Goal: Information Seeking & Learning: Learn about a topic

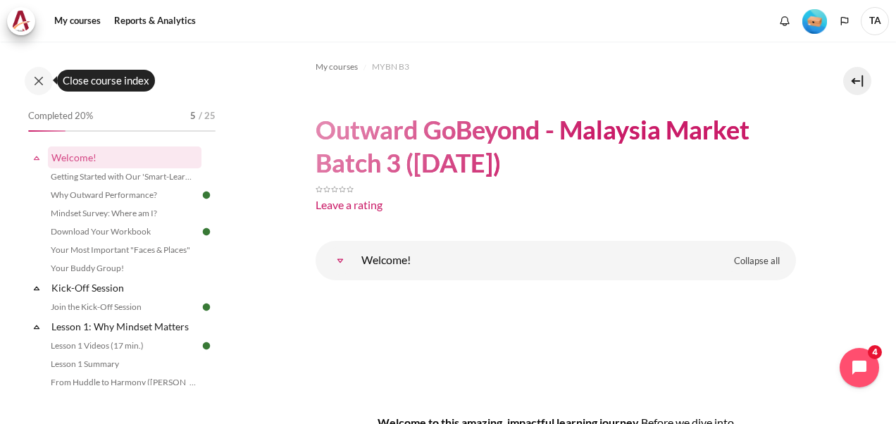
scroll to position [493, 0]
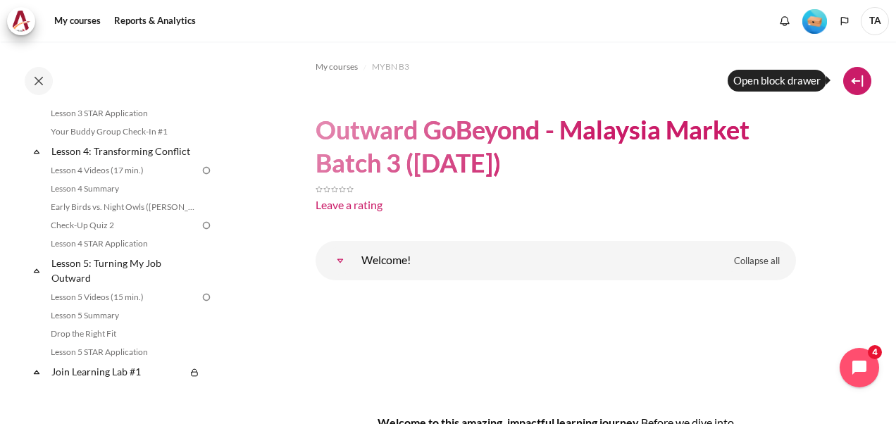
click at [857, 80] on button at bounding box center [857, 81] width 28 height 28
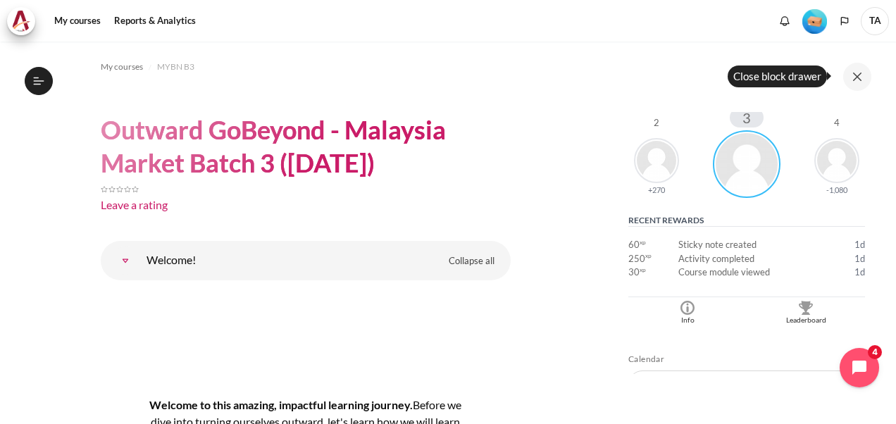
scroll to position [352, 0]
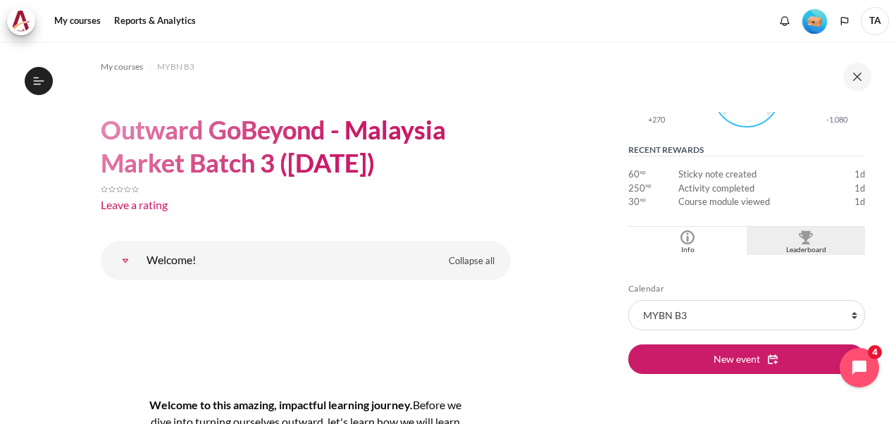
click at [803, 240] on img "Blocks" at bounding box center [806, 237] width 14 height 14
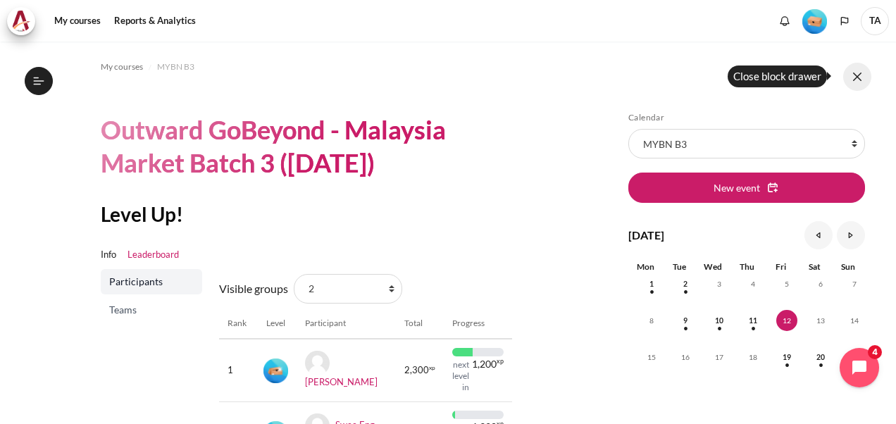
click at [862, 72] on button at bounding box center [857, 77] width 28 height 28
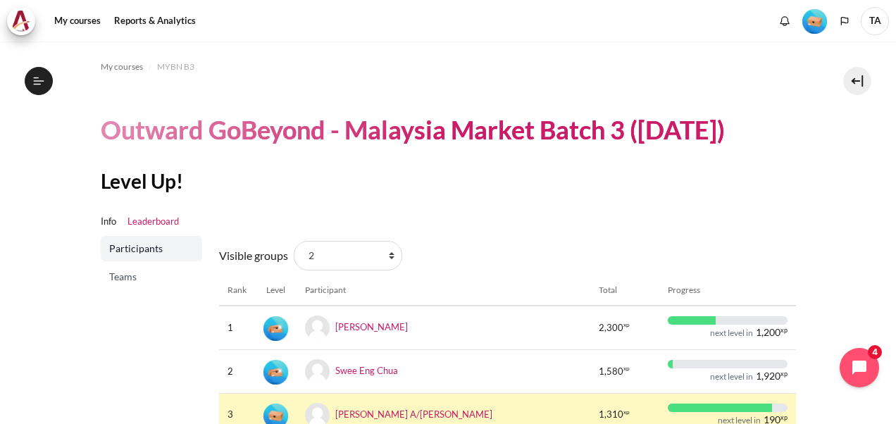
scroll to position [70, 0]
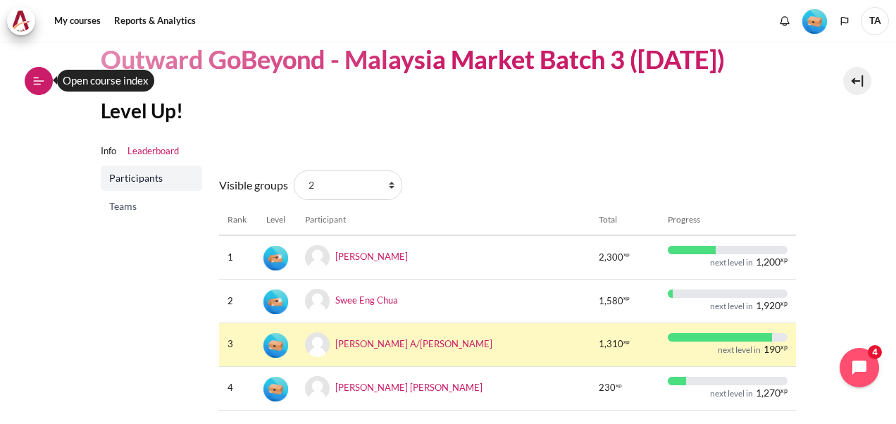
click at [39, 77] on icon at bounding box center [38, 81] width 13 height 13
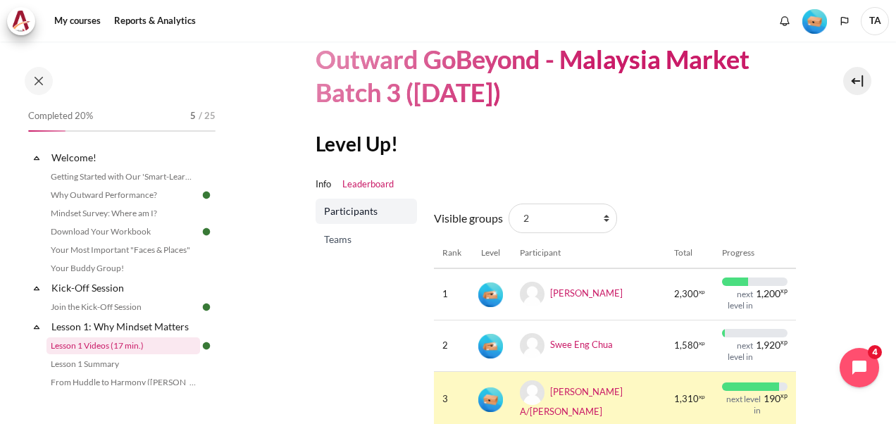
click at [111, 347] on link "Lesson 1 Videos (17 min.)" at bounding box center [123, 345] width 154 height 17
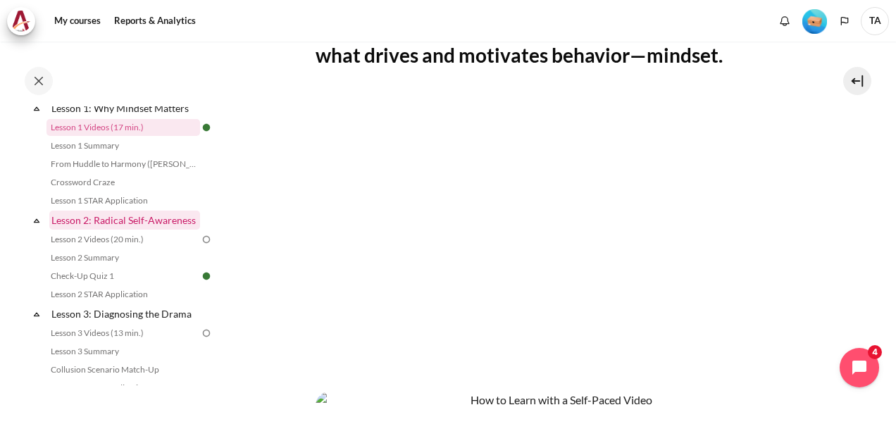
scroll to position [241, 0]
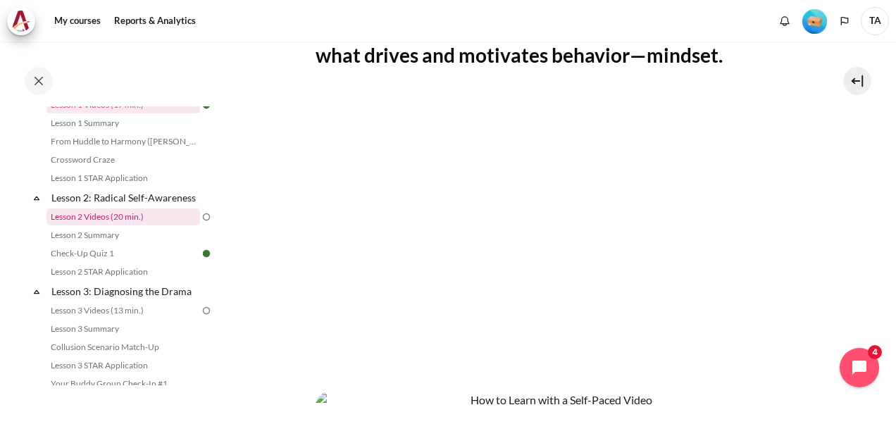
click at [111, 225] on link "Lesson 2 Videos (20 min.)" at bounding box center [123, 217] width 154 height 17
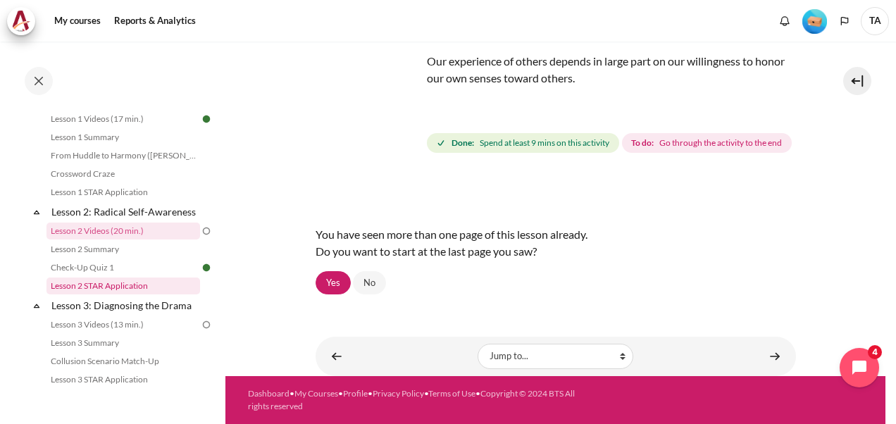
scroll to position [368, 0]
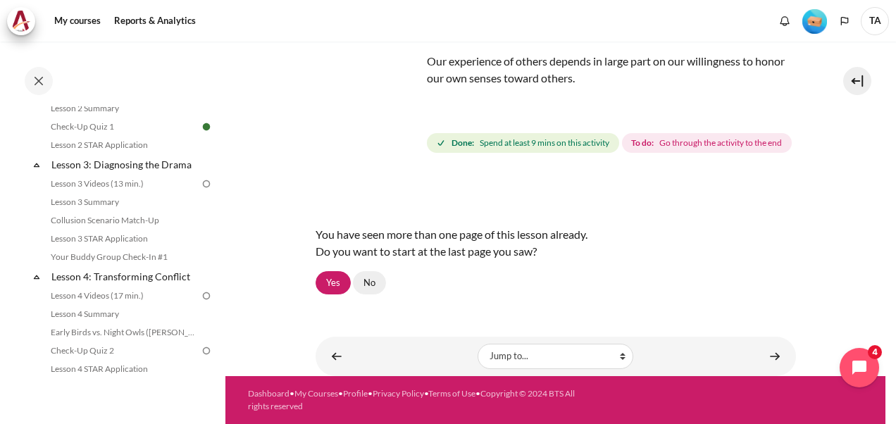
click at [371, 288] on link "No" at bounding box center [369, 283] width 33 height 24
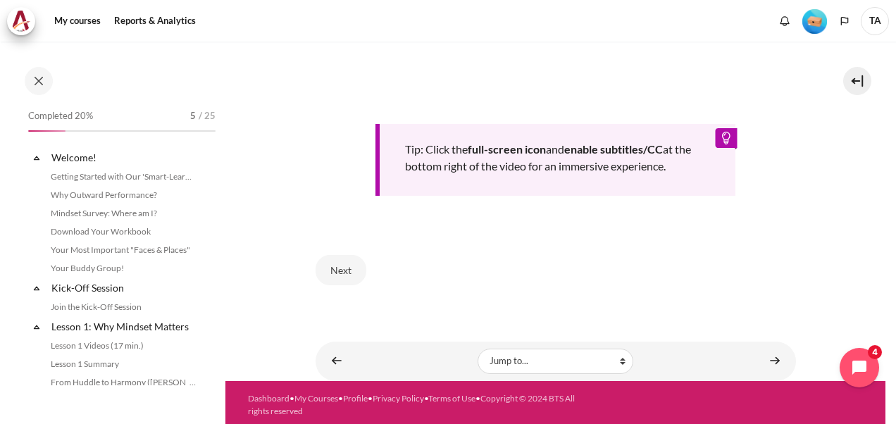
scroll to position [227, 0]
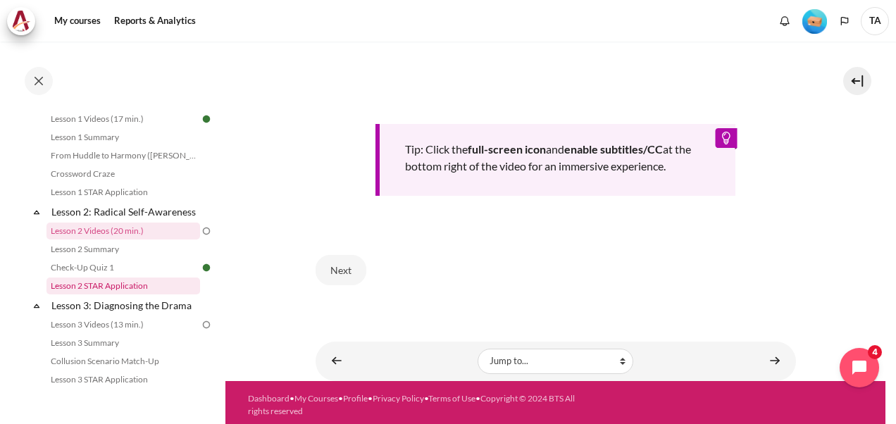
click at [97, 294] on link "Lesson 2 STAR Application" at bounding box center [123, 286] width 154 height 17
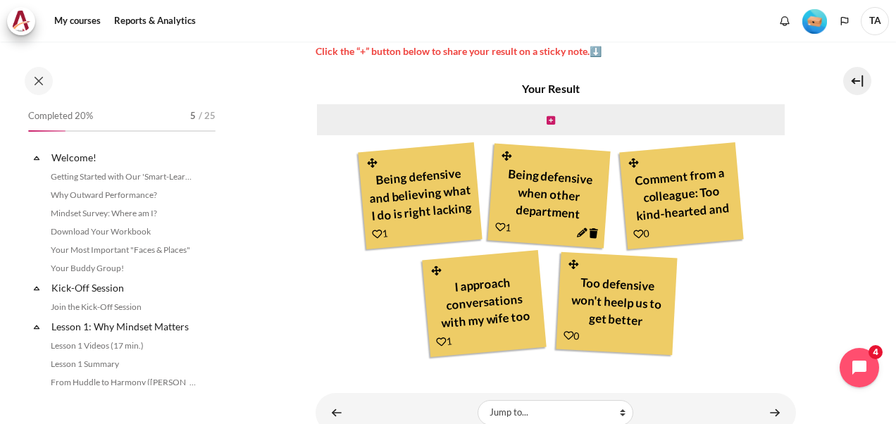
scroll to position [282, 0]
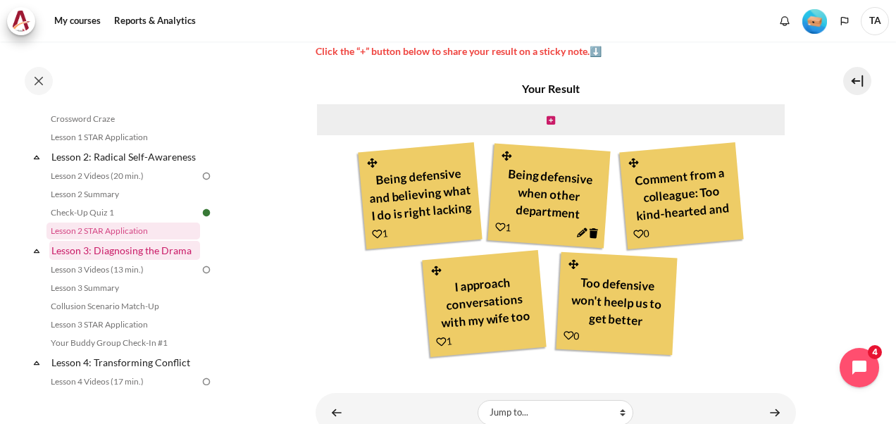
click at [163, 260] on link "Lesson 3: Diagnosing the Drama" at bounding box center [124, 250] width 151 height 19
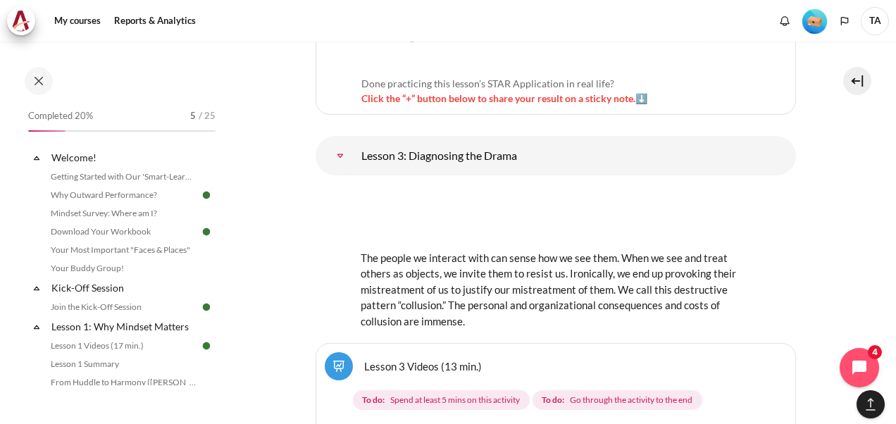
scroll to position [374, 0]
